Goal: Information Seeking & Learning: Learn about a topic

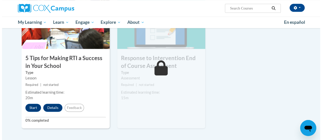
scroll to position [272, 0]
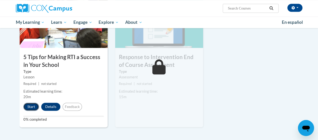
click at [31, 107] on button "Start" at bounding box center [31, 107] width 16 height 8
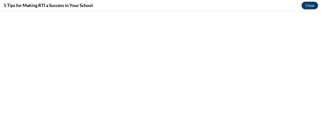
click at [309, 5] on button "Close" at bounding box center [309, 6] width 17 height 8
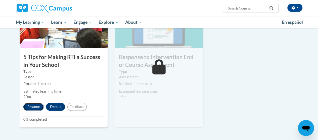
click at [33, 108] on button "Resume" at bounding box center [33, 107] width 20 height 8
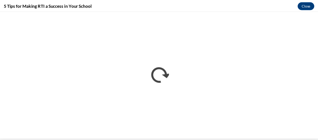
scroll to position [0, 0]
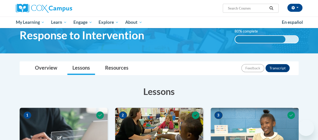
drag, startPoint x: 0, startPoint y: 0, endPoint x: 319, endPoint y: 38, distance: 321.5
click at [318, 31] on html "([GEOGRAPHIC_DATA]/New_York UTC-04:00) My Profile Inbox My Transcripts Log Out …" at bounding box center [159, 47] width 318 height 140
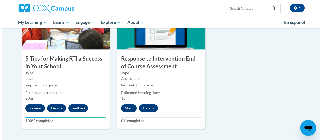
scroll to position [276, 0]
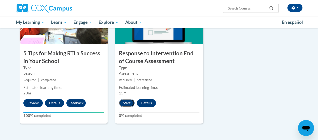
click at [125, 102] on button "Start" at bounding box center [127, 103] width 16 height 8
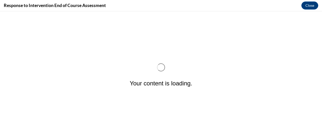
scroll to position [0, 0]
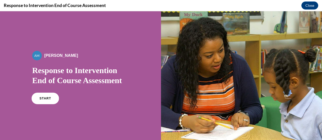
click at [41, 101] on link "START" at bounding box center [44, 99] width 27 height 12
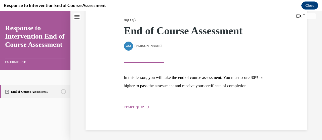
scroll to position [72, 0]
click at [136, 107] on span "START QUIZ" at bounding box center [134, 108] width 21 height 4
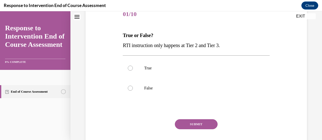
scroll to position [66, 0]
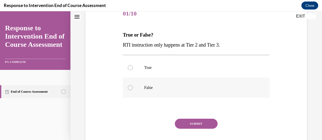
click at [130, 89] on div at bounding box center [130, 87] width 5 height 5
click at [130, 89] on input "False" at bounding box center [130, 87] width 5 height 5
radio input "true"
click at [191, 123] on button "SUBMIT" at bounding box center [196, 124] width 43 height 10
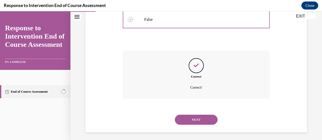
scroll to position [136, 0]
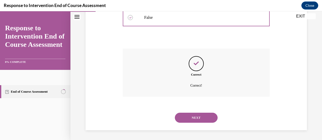
click at [197, 118] on button "NEXT" at bounding box center [196, 118] width 43 height 10
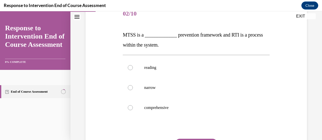
scroll to position [59, 0]
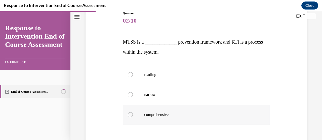
click at [130, 115] on div at bounding box center [130, 115] width 5 height 5
click at [130, 115] on input "comprehensive" at bounding box center [130, 115] width 5 height 5
radio input "true"
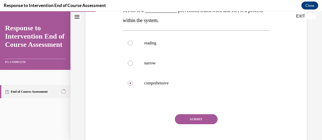
click at [202, 121] on button "SUBMIT" at bounding box center [196, 120] width 43 height 10
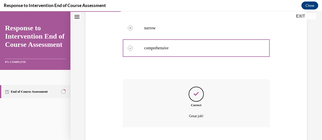
scroll to position [156, 0]
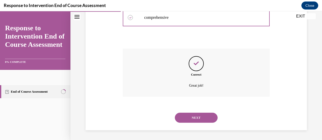
click at [192, 117] on button "NEXT" at bounding box center [196, 118] width 43 height 10
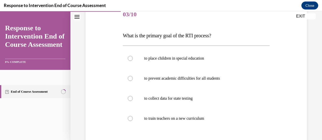
scroll to position [68, 0]
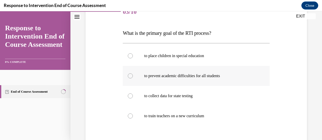
click at [131, 76] on div at bounding box center [130, 76] width 5 height 5
click at [131, 76] on input "to prevent academic difficulties for all students" at bounding box center [130, 76] width 5 height 5
radio input "true"
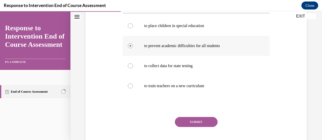
scroll to position [97, 0]
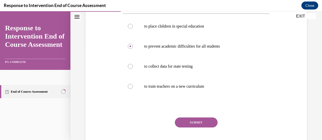
click at [187, 122] on button "SUBMIT" at bounding box center [196, 123] width 43 height 10
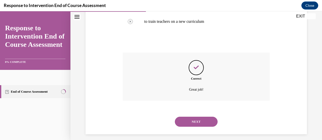
scroll to position [166, 0]
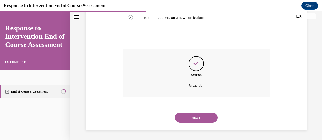
click at [194, 118] on button "NEXT" at bounding box center [196, 118] width 43 height 10
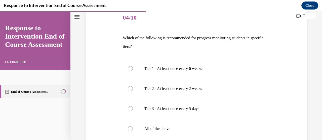
scroll to position [63, 0]
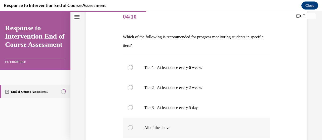
click at [131, 130] on div at bounding box center [130, 128] width 5 height 5
click at [131, 130] on input "All of the above" at bounding box center [130, 128] width 5 height 5
radio input "true"
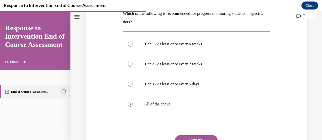
scroll to position [87, 0]
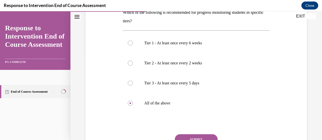
click at [200, 136] on button "SUBMIT" at bounding box center [196, 140] width 43 height 10
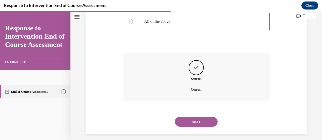
scroll to position [173, 0]
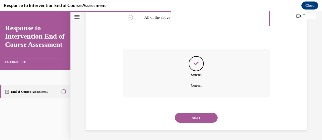
click at [194, 117] on button "NEXT" at bounding box center [196, 118] width 43 height 10
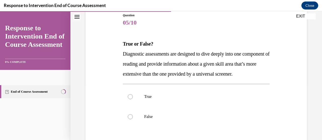
scroll to position [58, 0]
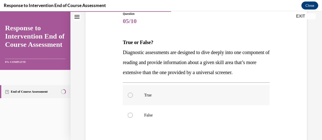
click at [129, 98] on div at bounding box center [130, 95] width 5 height 5
click at [129, 98] on input "True" at bounding box center [130, 95] width 5 height 5
radio input "true"
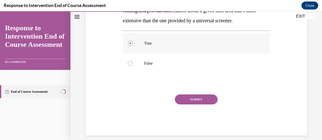
scroll to position [115, 0]
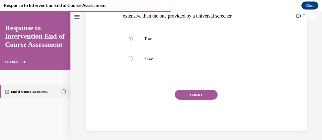
click at [194, 100] on button "SUBMIT" at bounding box center [196, 95] width 43 height 10
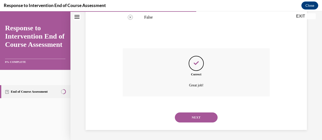
scroll to position [166, 0]
click at [194, 117] on button "NEXT" at bounding box center [196, 118] width 43 height 10
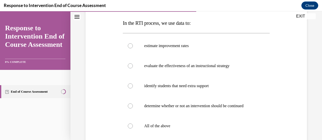
scroll to position [78, 0]
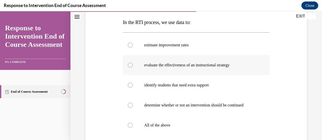
click at [131, 66] on div at bounding box center [130, 65] width 5 height 5
click at [131, 66] on input "evaluate the effectiveness of an instructional strategy" at bounding box center [130, 65] width 5 height 5
radio input "true"
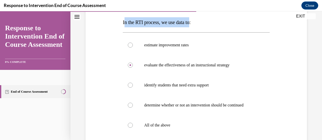
drag, startPoint x: 123, startPoint y: 22, endPoint x: 194, endPoint y: 22, distance: 71.6
click at [191, 22] on span "In the RTI process, we use data to:" at bounding box center [157, 23] width 68 height 6
copy span "n the RTI process, we use data to"
click at [131, 127] on div at bounding box center [130, 125] width 5 height 5
click at [131, 127] on input "All of the above" at bounding box center [130, 125] width 5 height 5
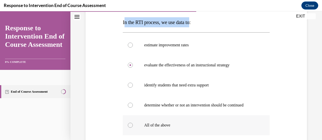
radio input "true"
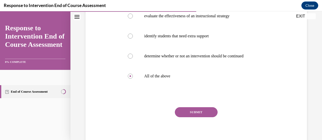
scroll to position [137, 0]
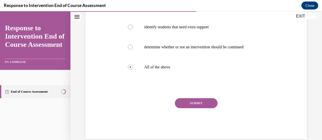
click at [197, 107] on button "SUBMIT" at bounding box center [196, 104] width 43 height 10
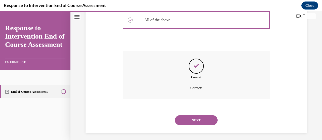
scroll to position [186, 0]
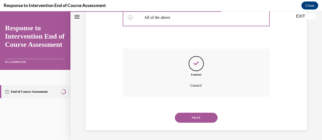
click at [194, 117] on button "NEXT" at bounding box center [196, 118] width 43 height 10
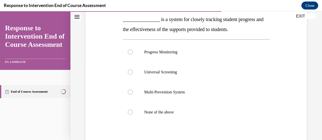
scroll to position [78, 0]
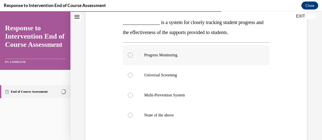
click at [128, 56] on div at bounding box center [130, 55] width 5 height 5
click at [128, 56] on input "Progress Monitoring" at bounding box center [130, 55] width 5 height 5
radio input "true"
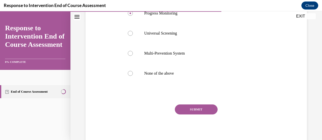
click at [199, 112] on button "SUBMIT" at bounding box center [196, 110] width 43 height 10
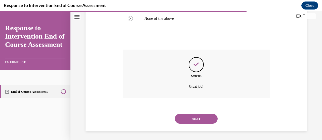
scroll to position [176, 0]
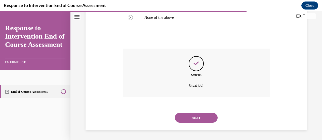
click at [197, 119] on button "NEXT" at bounding box center [196, 118] width 43 height 10
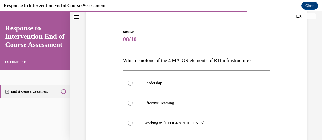
scroll to position [40, 0]
drag, startPoint x: 174, startPoint y: 61, endPoint x: 263, endPoint y: 59, distance: 89.0
click at [263, 59] on p "Which is not one of the 4 MAJOR elements of RTI infrastructure?" at bounding box center [196, 61] width 147 height 10
copy span "4 MAJOR elements of RTI infrastructure?"
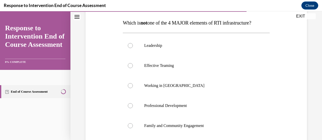
scroll to position [81, 0]
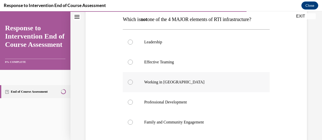
click at [131, 85] on label "Working in Silos" at bounding box center [196, 82] width 147 height 20
click at [131, 85] on input "Working in Silos" at bounding box center [130, 82] width 5 height 5
radio input "true"
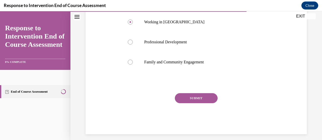
scroll to position [143, 0]
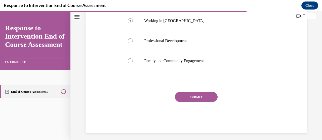
click at [198, 96] on button "SUBMIT" at bounding box center [196, 97] width 43 height 10
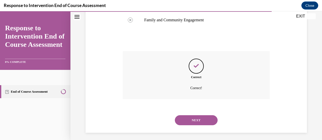
scroll to position [186, 0]
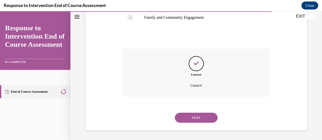
click at [193, 120] on button "NEXT" at bounding box center [196, 118] width 43 height 10
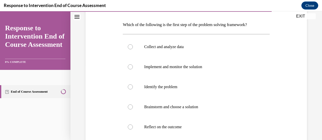
scroll to position [77, 0]
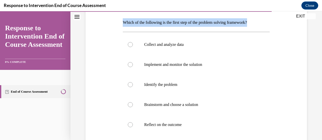
drag, startPoint x: 124, startPoint y: 23, endPoint x: 258, endPoint y: 17, distance: 134.9
click at [258, 17] on div "Question 09/10 Which of the following is the first step of the problem solving …" at bounding box center [196, 94] width 147 height 205
copy p "Which of the following is the first step of the problem solving framework?"
click at [131, 85] on div at bounding box center [130, 84] width 5 height 5
click at [131, 85] on input "Identify the problem" at bounding box center [130, 84] width 5 height 5
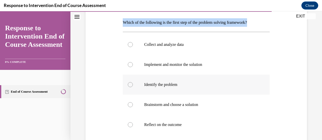
radio input "true"
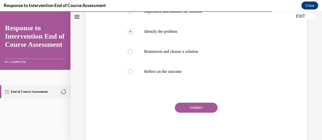
scroll to position [144, 0]
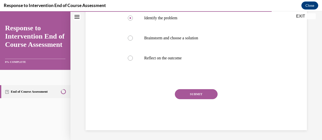
click at [193, 94] on button "SUBMIT" at bounding box center [196, 94] width 43 height 10
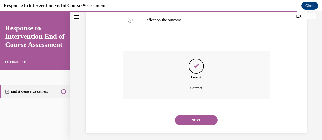
scroll to position [185, 0]
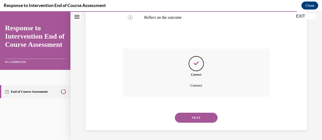
click at [192, 118] on button "NEXT" at bounding box center [196, 118] width 43 height 10
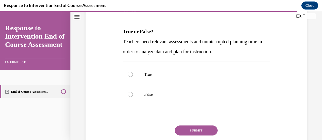
scroll to position [71, 0]
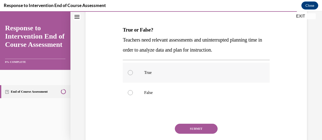
click at [131, 73] on div at bounding box center [130, 72] width 5 height 5
click at [131, 73] on input "True" at bounding box center [130, 72] width 5 height 5
radio input "true"
click at [192, 129] on button "SUBMIT" at bounding box center [196, 129] width 43 height 10
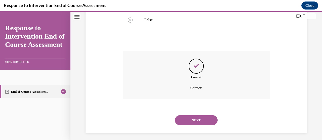
scroll to position [146, 0]
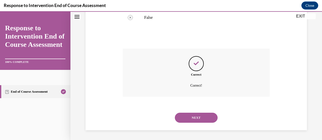
click at [193, 118] on button "NEXT" at bounding box center [196, 118] width 43 height 10
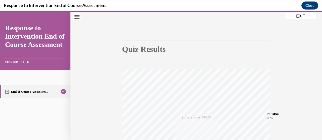
scroll to position [26, 0]
click at [299, 16] on button "EXIT" at bounding box center [300, 16] width 30 height 6
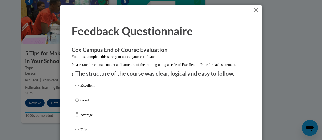
click at [76, 118] on input "Average" at bounding box center [76, 116] width 3 height 6
radio input "true"
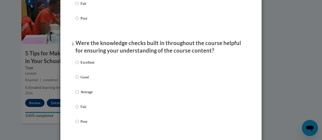
scroll to position [135, 0]
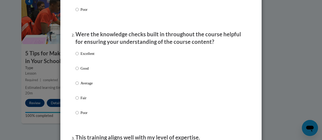
click at [79, 79] on label "Good" at bounding box center [84, 73] width 19 height 14
click at [79, 71] on input "Good" at bounding box center [76, 69] width 3 height 6
radio input "true"
click at [76, 86] on input "Average" at bounding box center [76, 84] width 3 height 6
radio input "true"
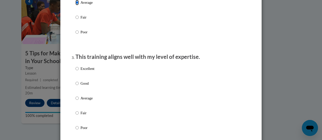
scroll to position [219, 0]
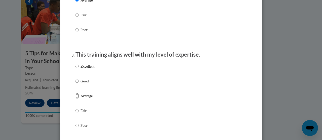
click at [76, 99] on input "Average" at bounding box center [76, 96] width 3 height 6
radio input "true"
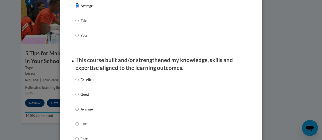
scroll to position [309, 0]
click at [79, 105] on label "Good" at bounding box center [84, 99] width 19 height 14
click at [79, 97] on input "Good" at bounding box center [76, 95] width 3 height 6
radio input "true"
click at [75, 112] on input "Average" at bounding box center [76, 110] width 3 height 6
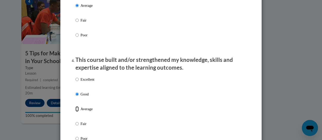
radio input "true"
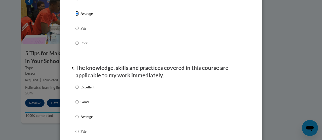
scroll to position [406, 0]
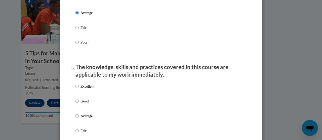
click at [79, 112] on label "Good" at bounding box center [84, 106] width 19 height 14
click at [79, 104] on input "Good" at bounding box center [76, 102] width 3 height 6
radio input "true"
click at [75, 119] on input "Average" at bounding box center [76, 117] width 3 height 6
radio input "true"
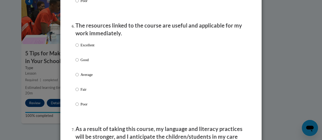
scroll to position [552, 0]
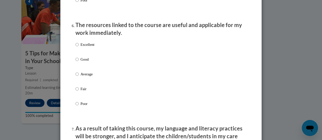
click at [82, 77] on p "Average" at bounding box center [87, 75] width 14 height 6
click at [79, 77] on input "Average" at bounding box center [76, 75] width 3 height 6
radio input "true"
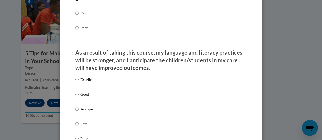
scroll to position [628, 0]
click at [85, 112] on p "Average" at bounding box center [87, 110] width 14 height 6
click at [79, 112] on input "Average" at bounding box center [76, 110] width 3 height 6
radio input "true"
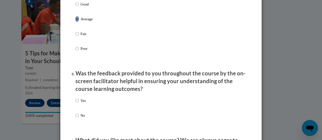
scroll to position [721, 0]
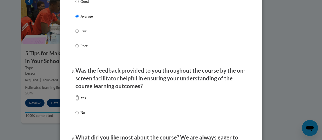
click at [75, 101] on input "Yes" at bounding box center [76, 99] width 3 height 6
radio input "true"
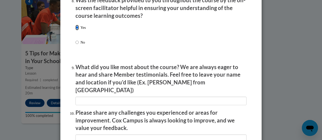
scroll to position [793, 0]
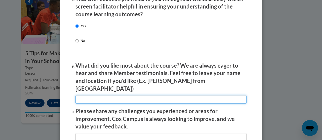
click at [86, 98] on input "textbox" at bounding box center [160, 100] width 171 height 9
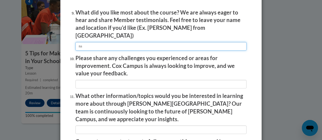
scroll to position [853, 0]
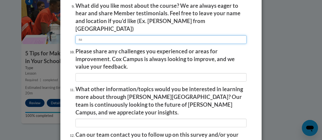
type input "na"
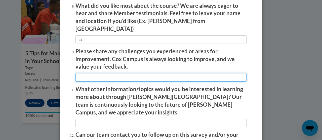
click at [83, 76] on input "textbox" at bounding box center [160, 77] width 171 height 9
type input "na"
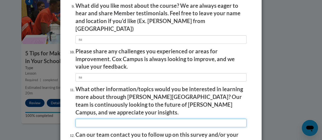
click at [84, 119] on input "textbox" at bounding box center [160, 123] width 171 height 9
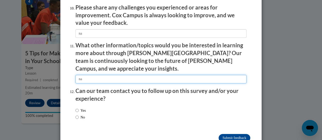
scroll to position [905, 0]
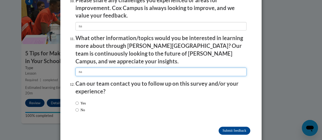
type input "na"
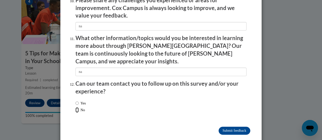
click at [76, 108] on input "No" at bounding box center [76, 111] width 3 height 6
radio input "true"
click at [228, 127] on input "Submit feedback" at bounding box center [234, 131] width 32 height 8
